Goal: Task Accomplishment & Management: Manage account settings

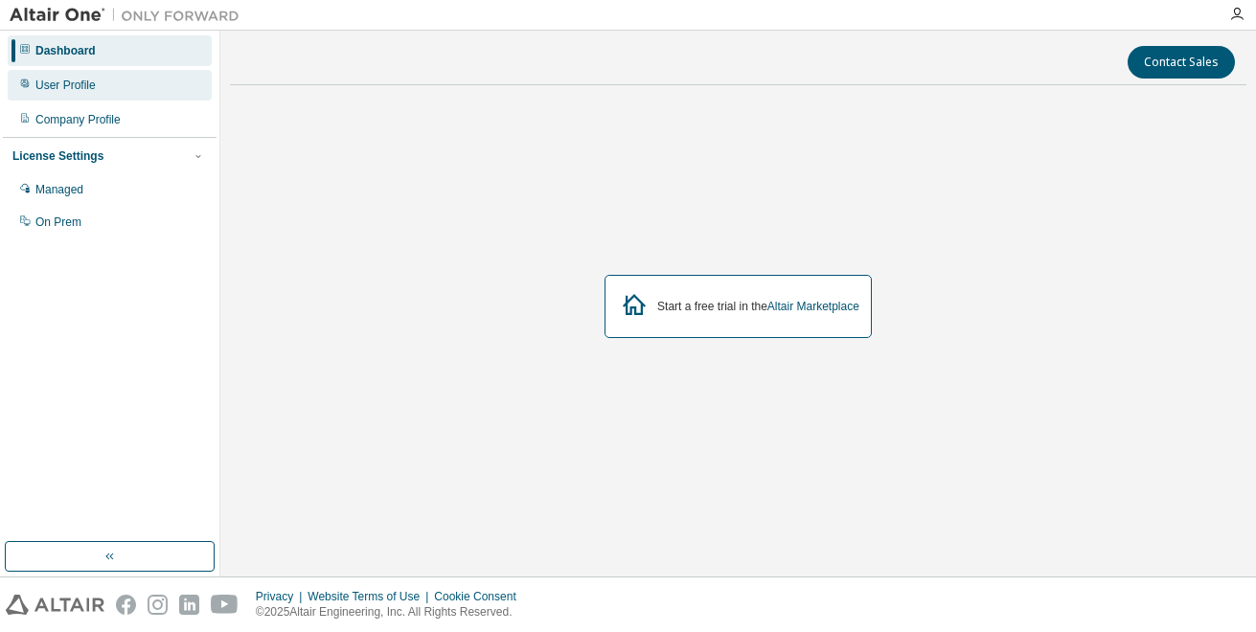
click at [88, 90] on div "User Profile" at bounding box center [65, 85] width 60 height 15
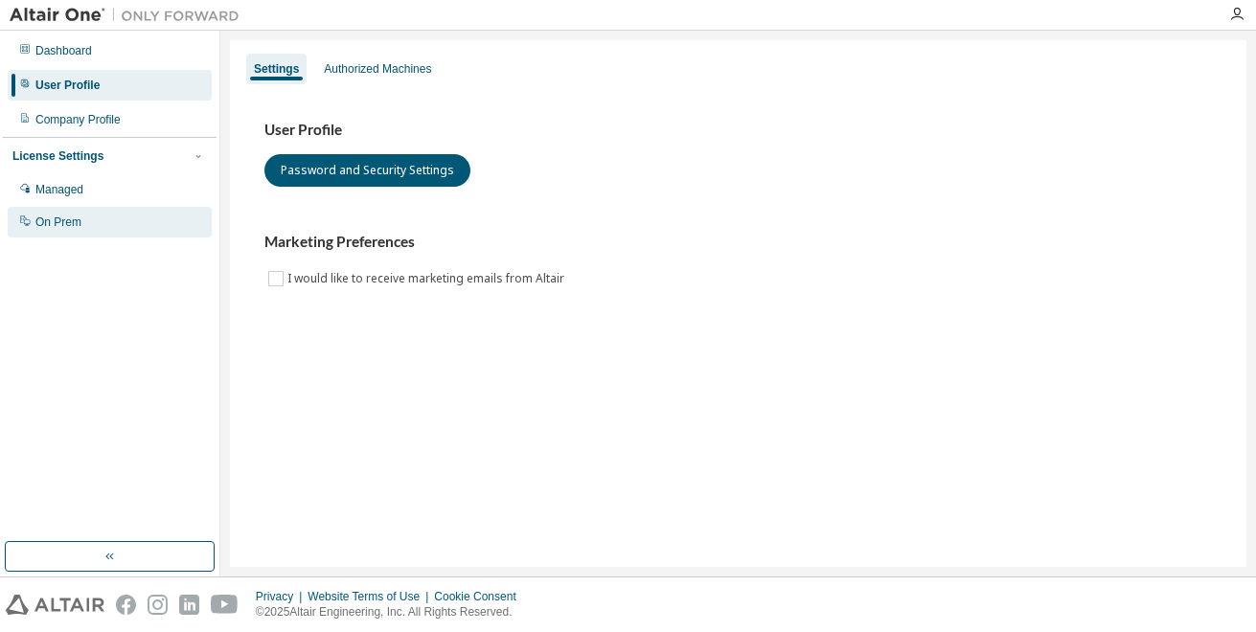
click at [77, 218] on div "On Prem" at bounding box center [58, 222] width 46 height 15
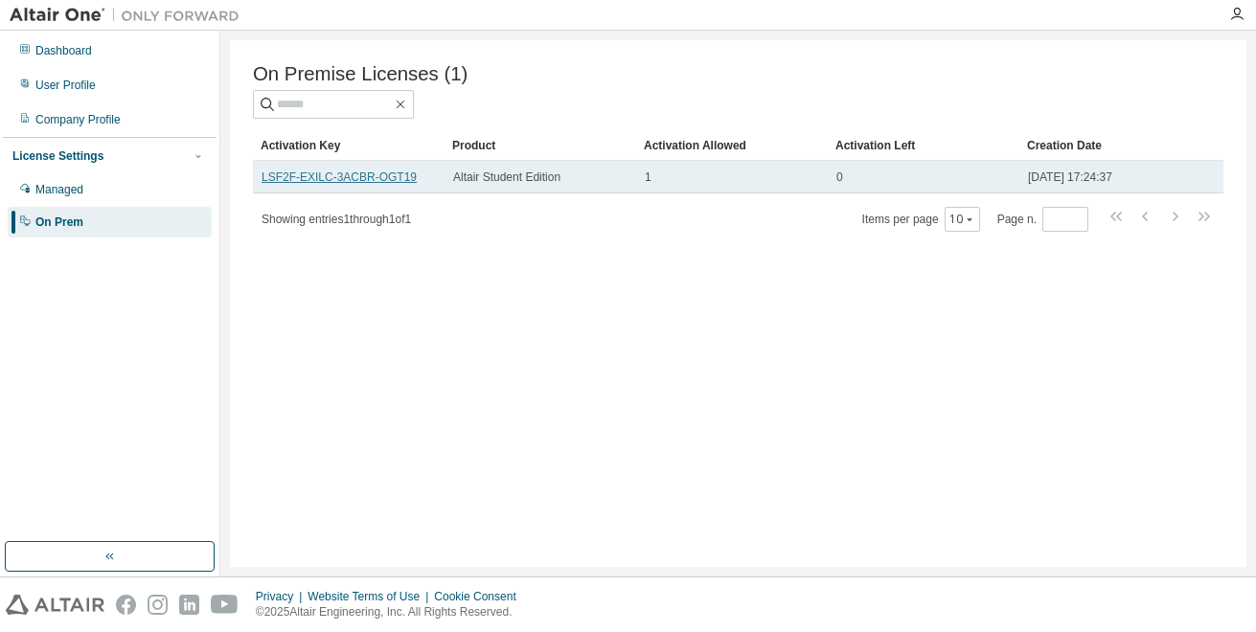
click at [320, 184] on link "LSF2F-EXILC-3ACBR-OGT19" at bounding box center [339, 177] width 155 height 13
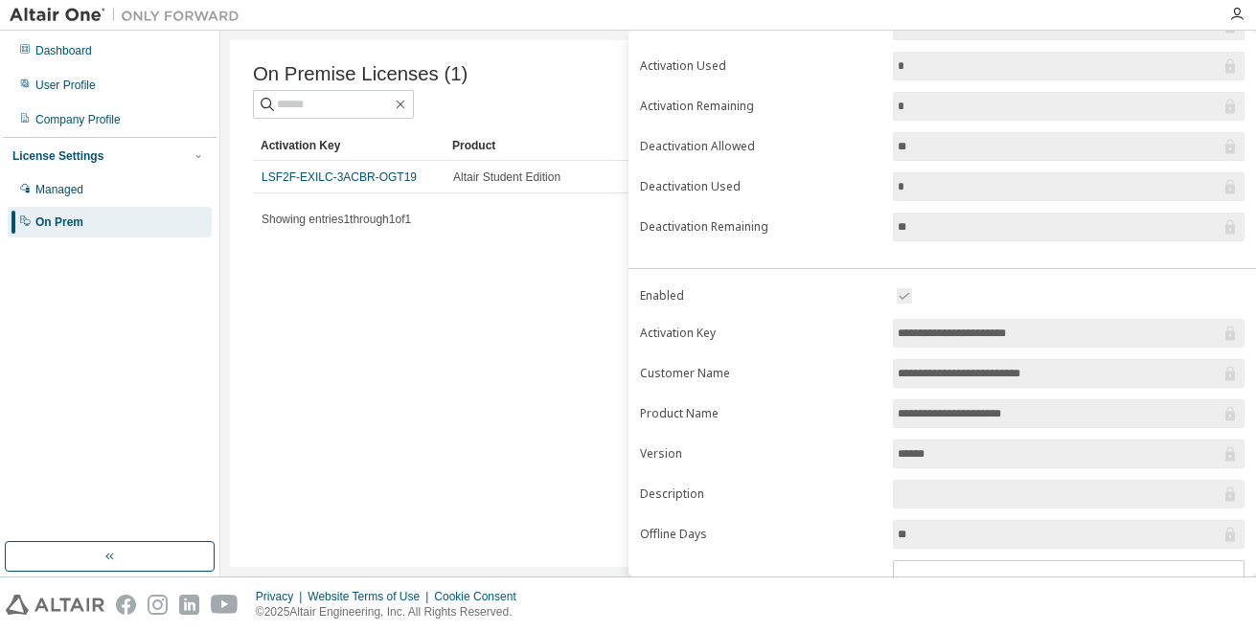
scroll to position [160, 0]
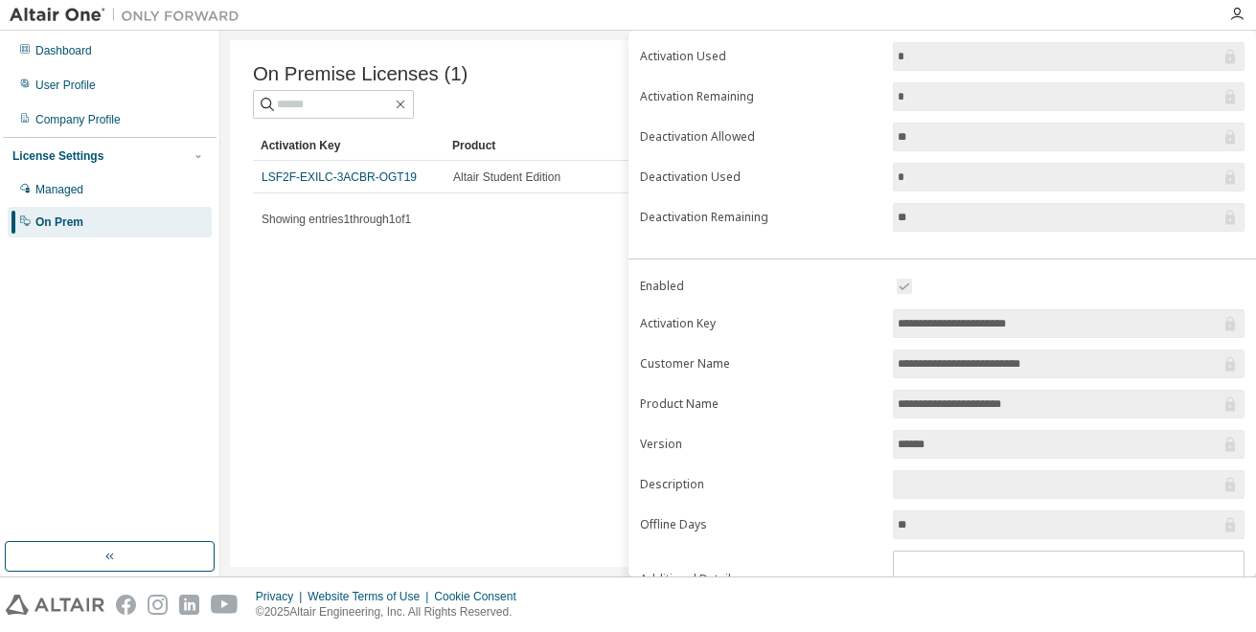
click at [1055, 332] on input "**********" at bounding box center [1059, 323] width 323 height 19
drag, startPoint x: 1055, startPoint y: 332, endPoint x: 892, endPoint y: 323, distance: 163.2
click at [893, 323] on span "**********" at bounding box center [1069, 323] width 352 height 29
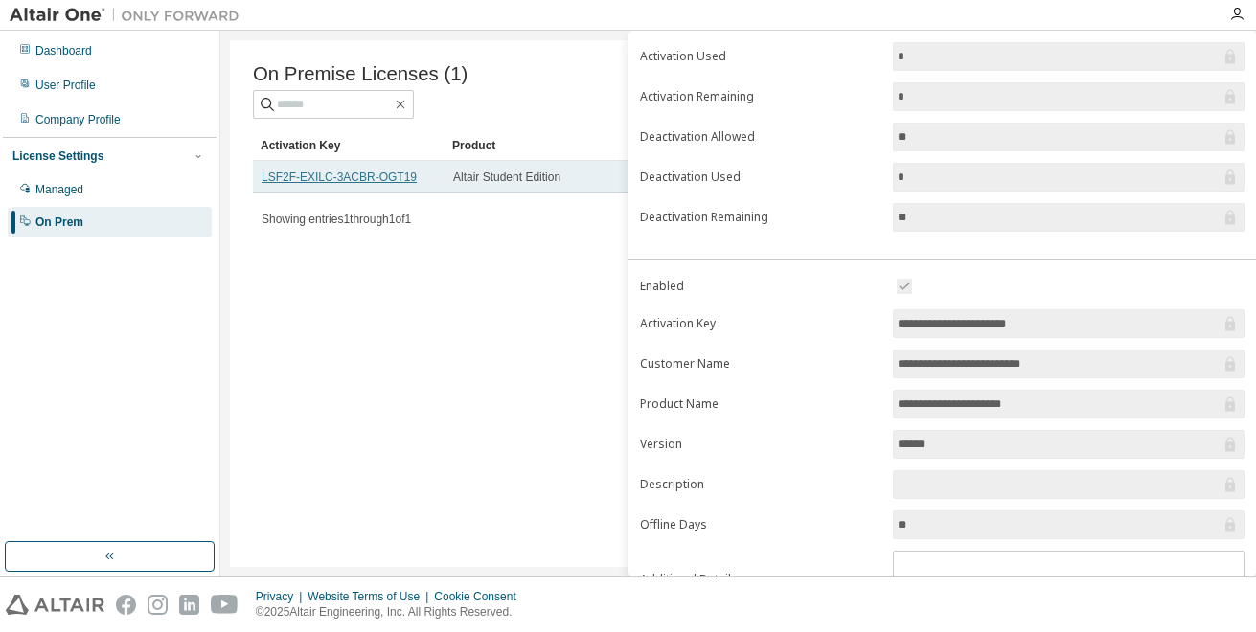
click at [398, 183] on link "LSF2F-EXILC-3ACBR-OGT19" at bounding box center [339, 177] width 155 height 13
drag, startPoint x: 417, startPoint y: 181, endPoint x: 257, endPoint y: 178, distance: 160.0
click at [257, 178] on td "LSF2F-EXILC-3ACBR-OGT19" at bounding box center [349, 177] width 192 height 33
copy link "LSF2F-EXILC-3ACBR-OGT19"
